Goal: Task Accomplishment & Management: Complete application form

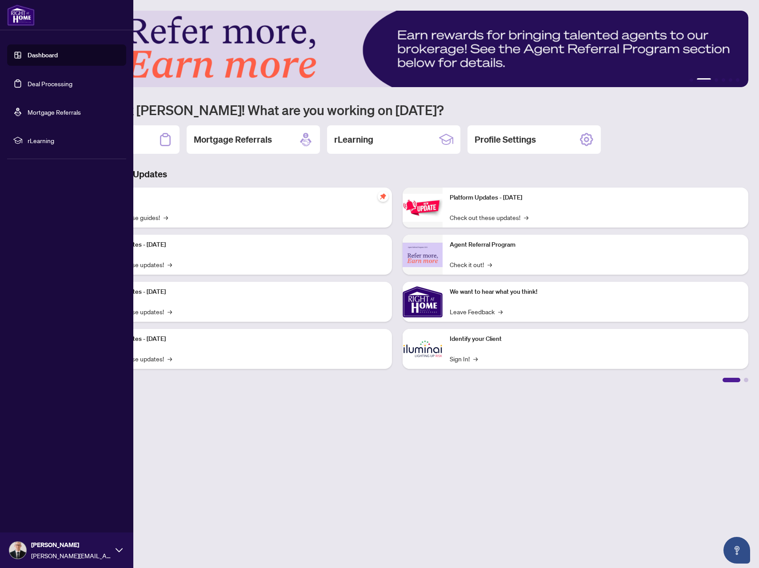
click at [29, 85] on link "Deal Processing" at bounding box center [50, 84] width 45 height 8
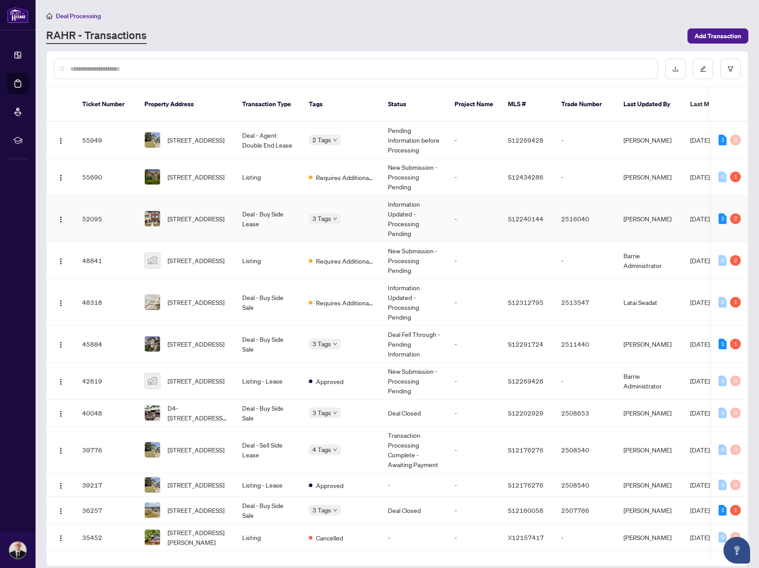
click at [338, 211] on body "Dashboard Deal Processing Mortgage Referrals rLearning [PERSON_NAME] [PERSON_NA…" at bounding box center [379, 284] width 759 height 568
click at [364, 139] on td "2 Tags" at bounding box center [341, 140] width 79 height 37
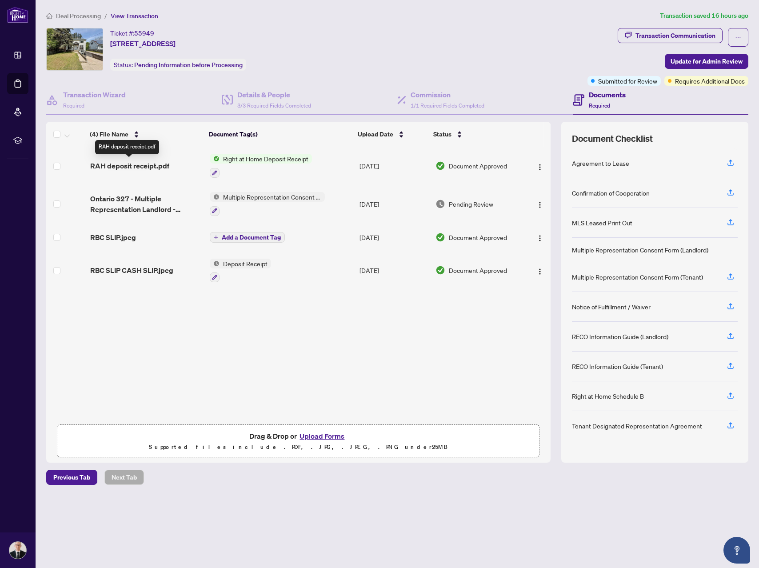
click at [156, 163] on span "RAH deposit receipt.pdf" at bounding box center [129, 165] width 79 height 11
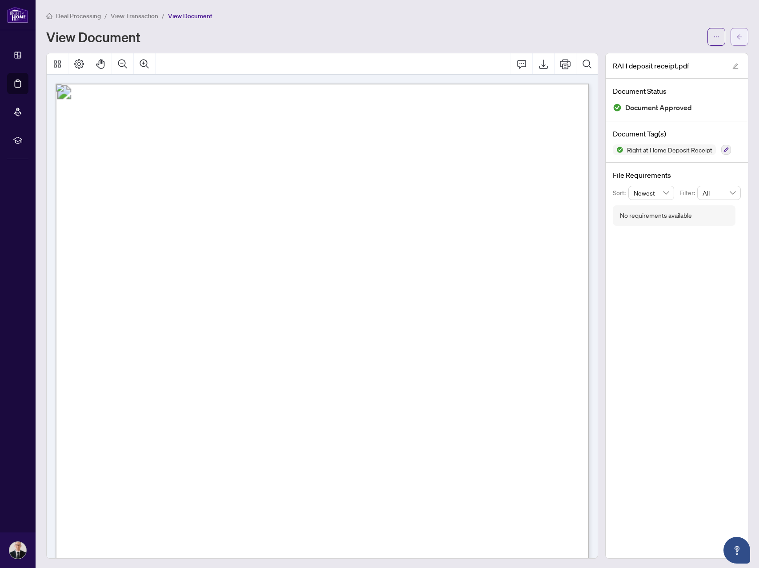
click at [741, 40] on icon "arrow-left" at bounding box center [739, 37] width 6 height 6
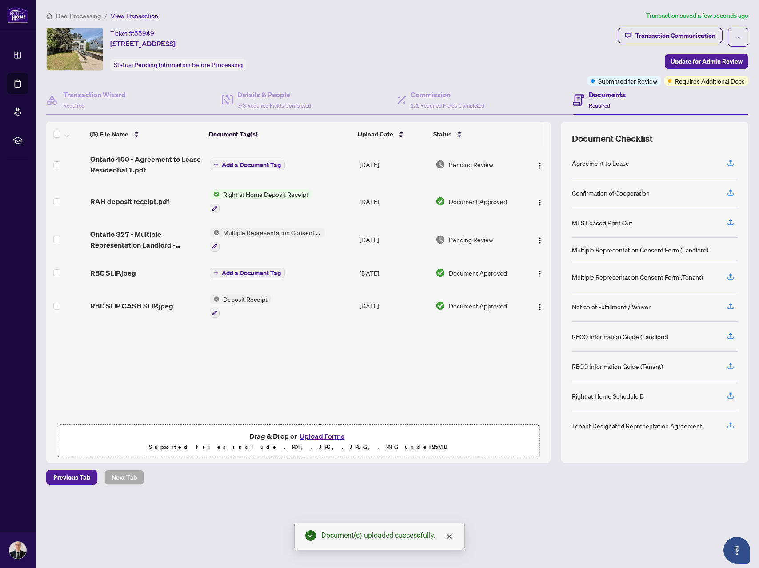
click at [253, 167] on span "Add a Document Tag" at bounding box center [251, 165] width 59 height 6
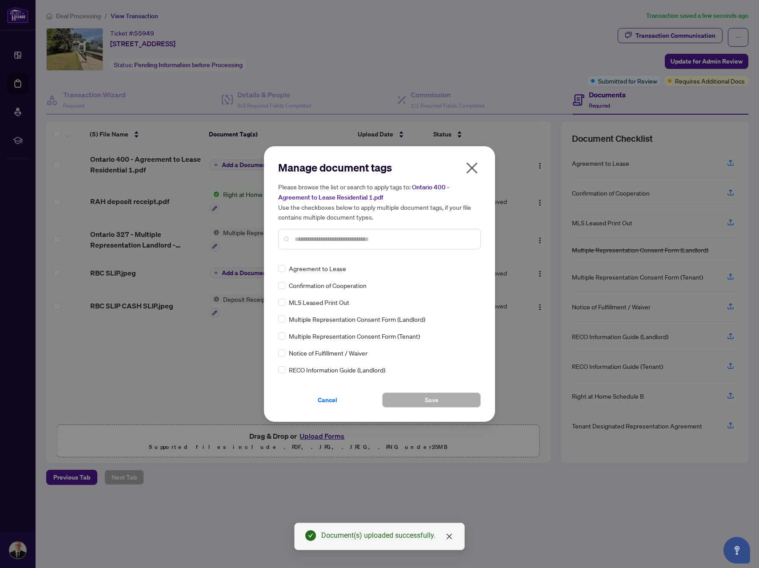
click at [367, 239] on input "text" at bounding box center [384, 239] width 179 height 10
click at [445, 395] on button "Save" at bounding box center [431, 399] width 99 height 15
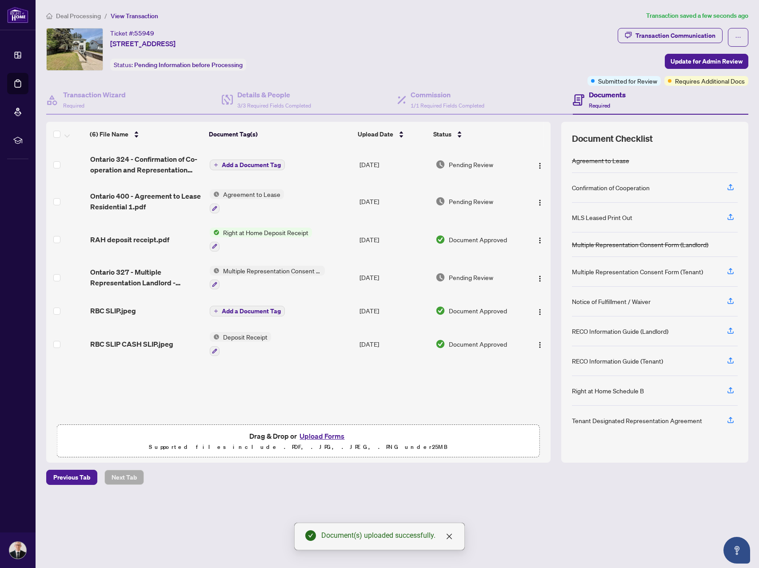
click at [246, 170] on td "Add a Document Tag" at bounding box center [281, 165] width 150 height 36
click at [250, 162] on span "Add a Document Tag" at bounding box center [251, 165] width 59 height 6
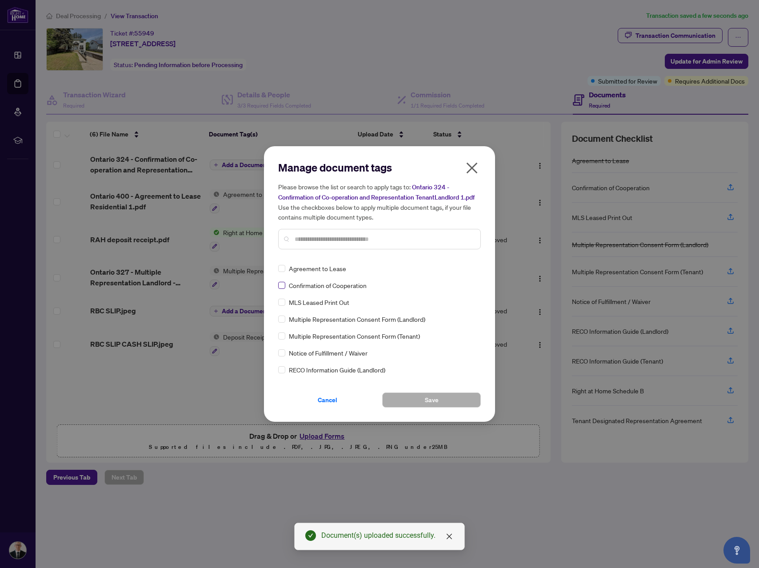
click at [282, 280] on label at bounding box center [281, 285] width 7 height 10
click at [455, 401] on button "Save" at bounding box center [431, 399] width 99 height 15
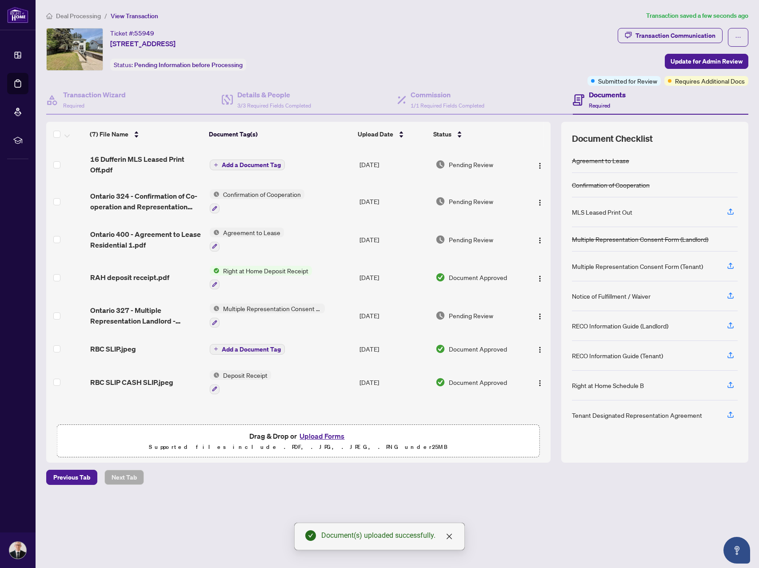
click at [253, 165] on span "Add a Document Tag" at bounding box center [251, 165] width 59 height 6
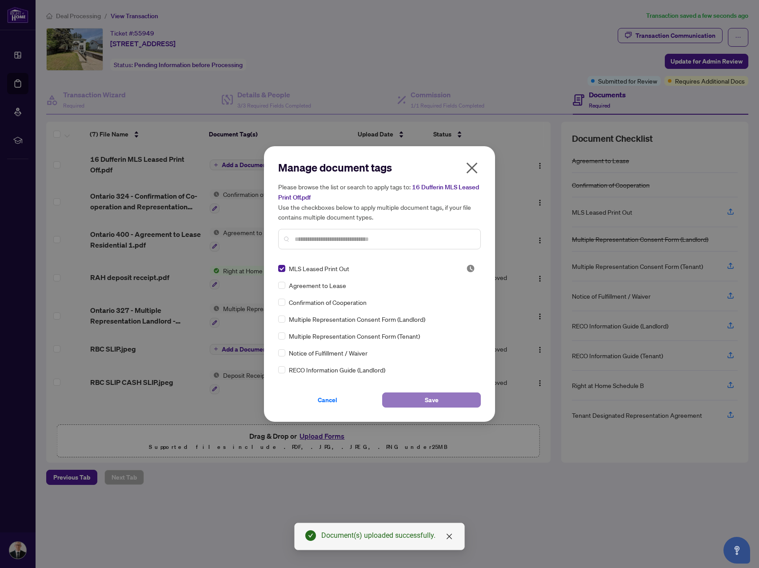
click at [448, 400] on button "Save" at bounding box center [431, 399] width 99 height 15
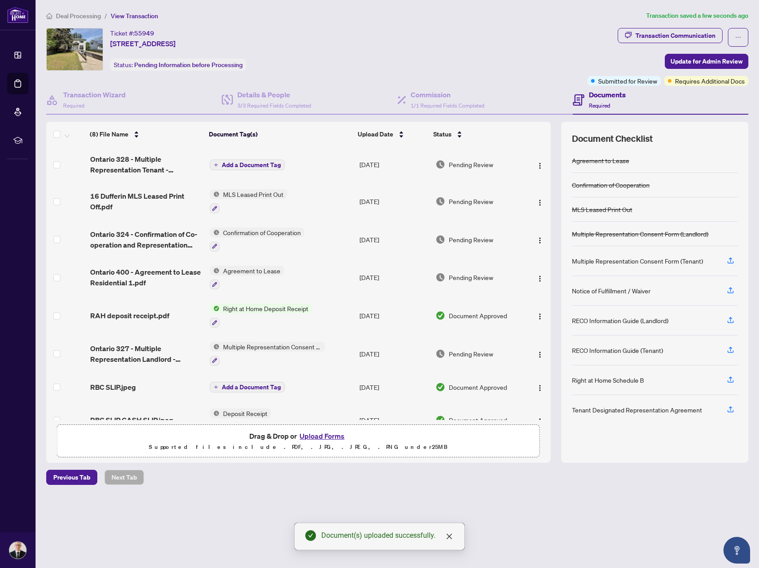
click at [255, 164] on span "Add a Document Tag" at bounding box center [251, 165] width 59 height 6
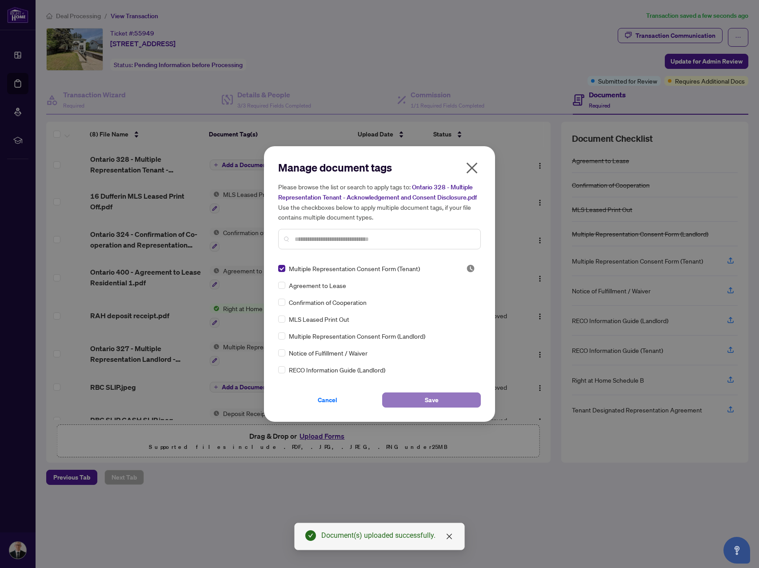
click at [447, 398] on button "Save" at bounding box center [431, 399] width 99 height 15
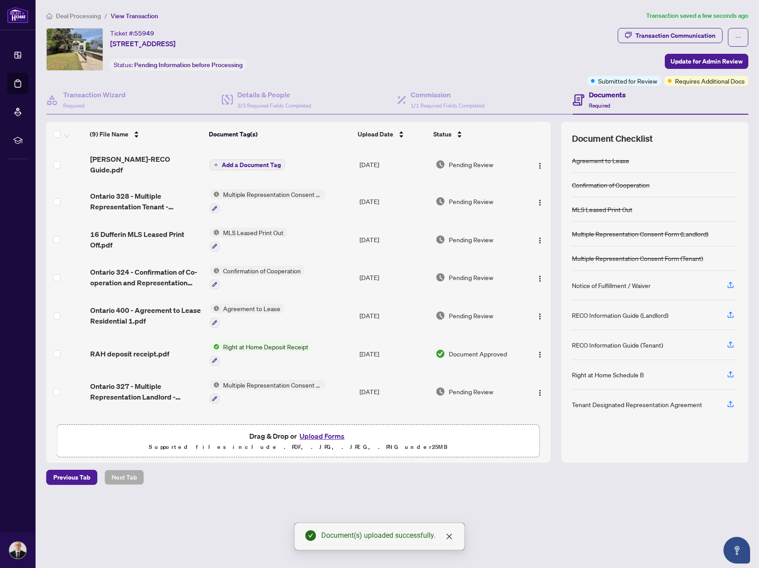
click at [254, 162] on span "Add a Document Tag" at bounding box center [251, 165] width 59 height 6
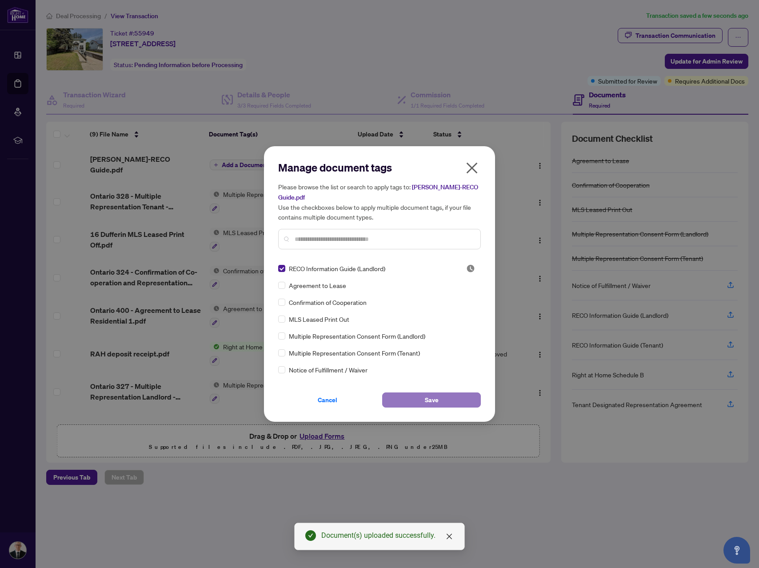
click at [439, 401] on button "Save" at bounding box center [431, 399] width 99 height 15
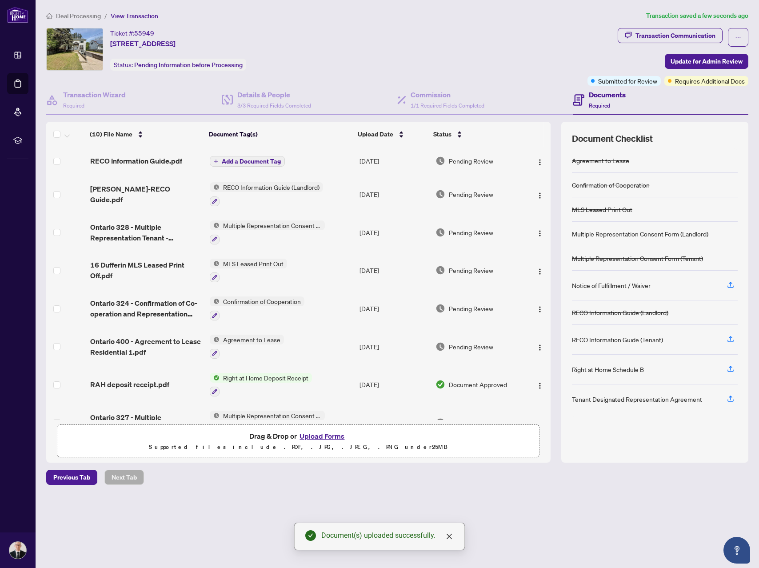
click at [262, 158] on span "Add a Document Tag" at bounding box center [251, 161] width 59 height 6
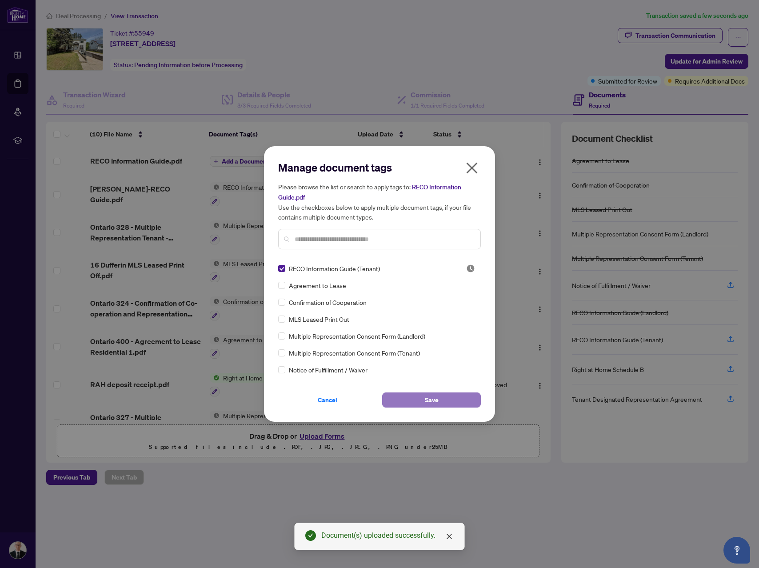
click at [472, 395] on button "Save" at bounding box center [431, 399] width 99 height 15
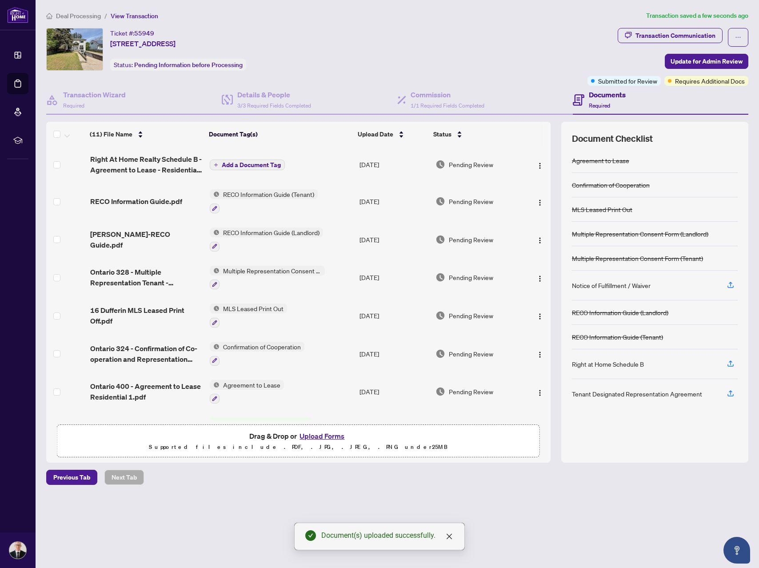
click at [264, 162] on span "Add a Document Tag" at bounding box center [251, 165] width 59 height 6
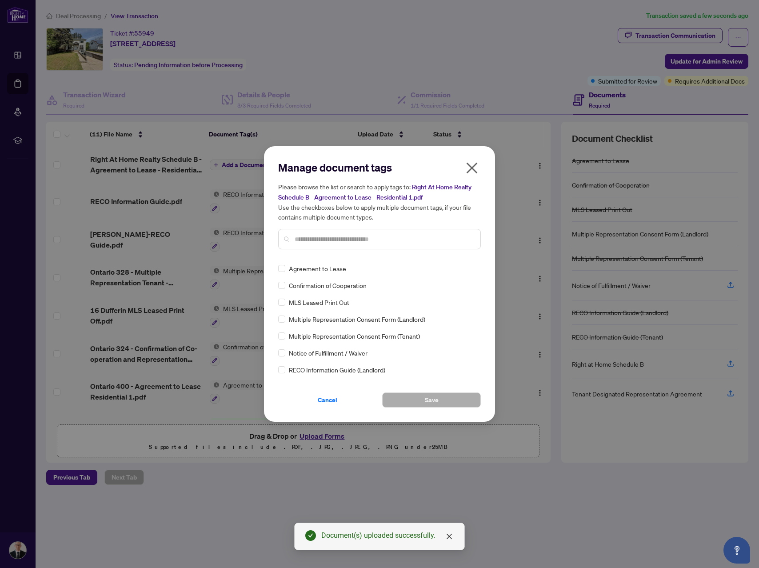
click at [349, 243] on input "text" at bounding box center [384, 239] width 179 height 10
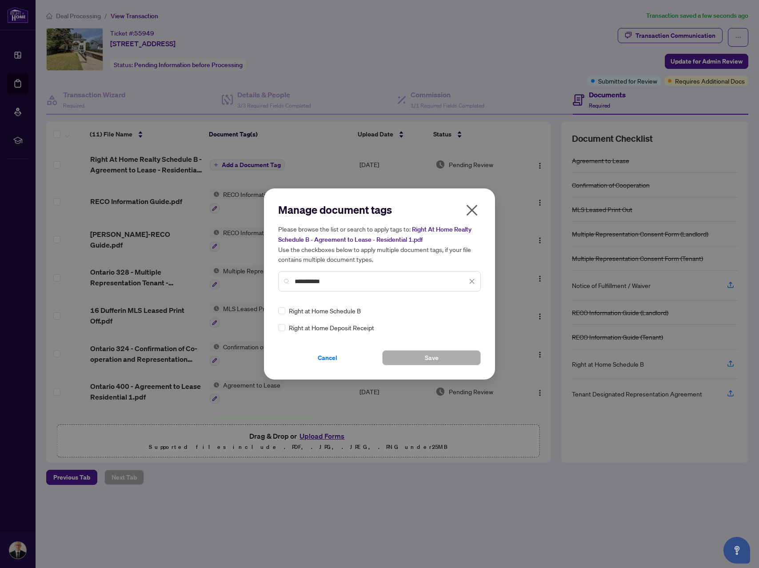
type input "**********"
click at [444, 356] on button "Save" at bounding box center [431, 357] width 99 height 15
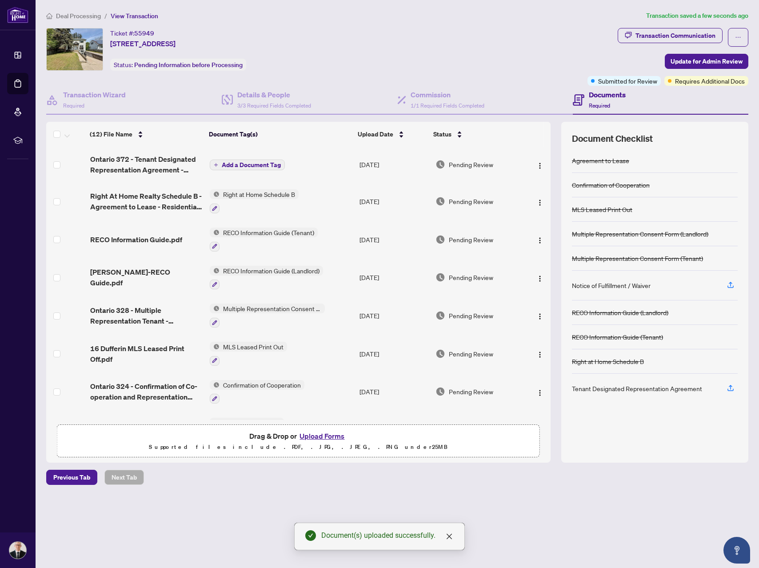
click at [260, 165] on span "Add a Document Tag" at bounding box center [251, 165] width 59 height 6
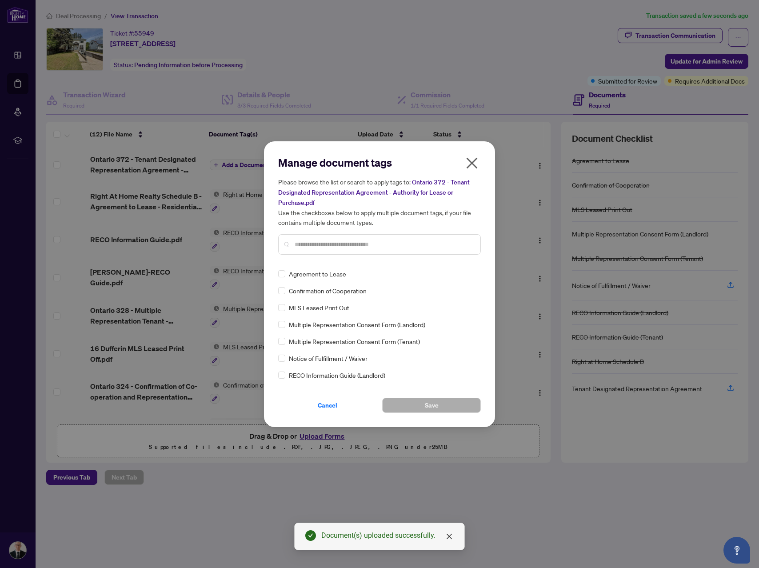
click at [340, 240] on input "text" at bounding box center [384, 244] width 179 height 10
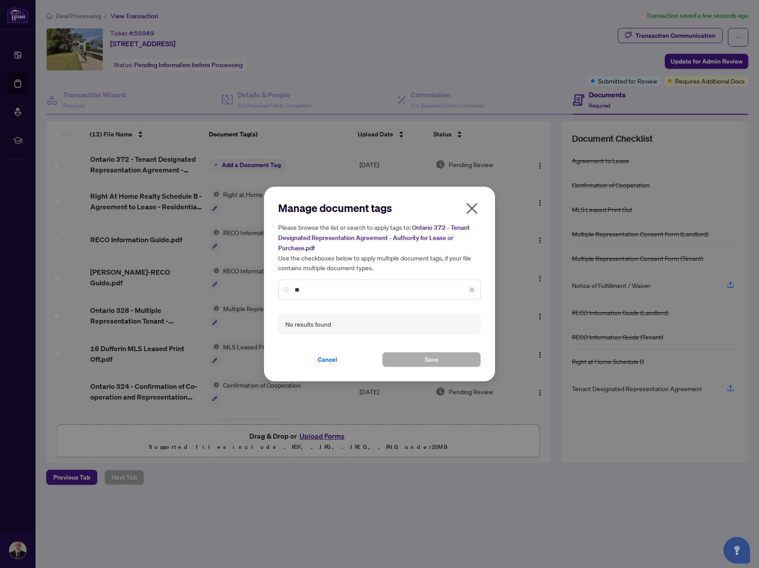
type input "*"
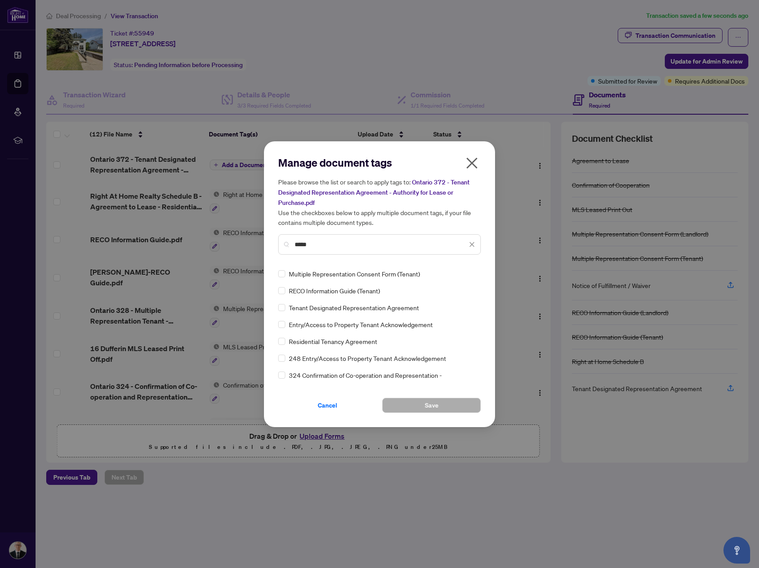
type input "*****"
click at [432, 404] on span "Save" at bounding box center [432, 405] width 14 height 14
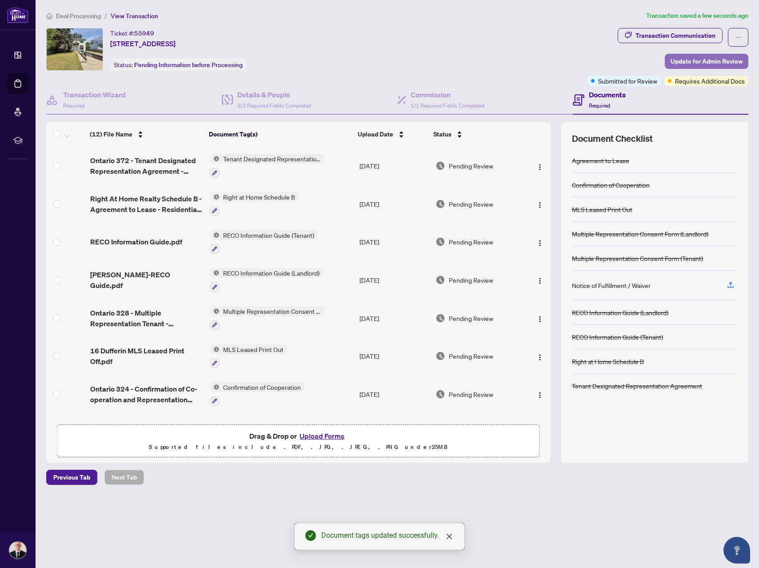
click at [691, 59] on span "Update for Admin Review" at bounding box center [706, 61] width 72 height 14
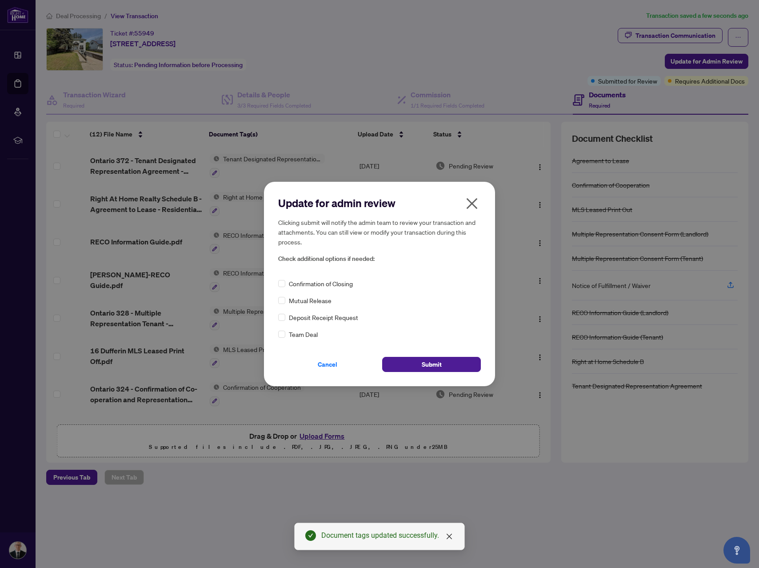
click at [286, 282] on div "Confirmation of Closing" at bounding box center [379, 284] width 203 height 10
click at [438, 364] on span "Submit" at bounding box center [432, 364] width 20 height 14
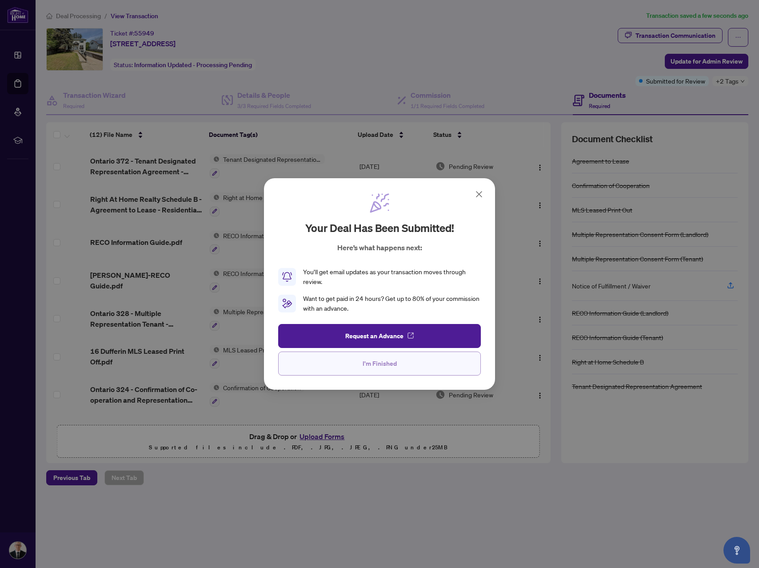
click at [370, 363] on span "I'm Finished" at bounding box center [380, 363] width 34 height 14
